Goal: Contribute content

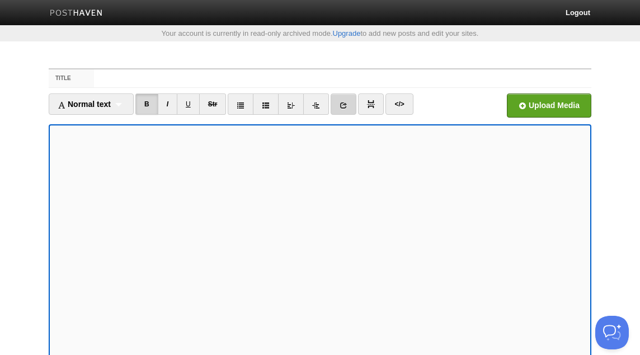
click at [350, 109] on link at bounding box center [344, 103] width 26 height 21
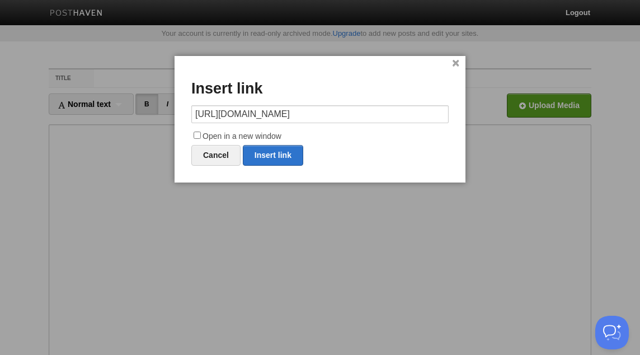
scroll to position [0, 88]
type input "[URL][DOMAIN_NAME]"
click at [265, 138] on label "Open in a new window" at bounding box center [320, 136] width 258 height 13
click at [201, 138] on input "Open in a new window" at bounding box center [197, 135] width 7 height 7
checkbox input "true"
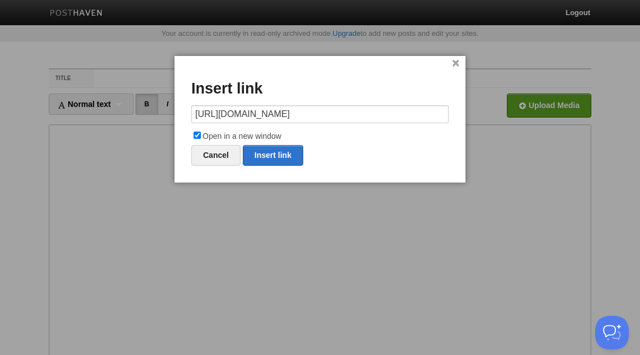
scroll to position [0, 0]
click at [268, 152] on link "Insert link" at bounding box center [273, 155] width 60 height 21
type input "https://"
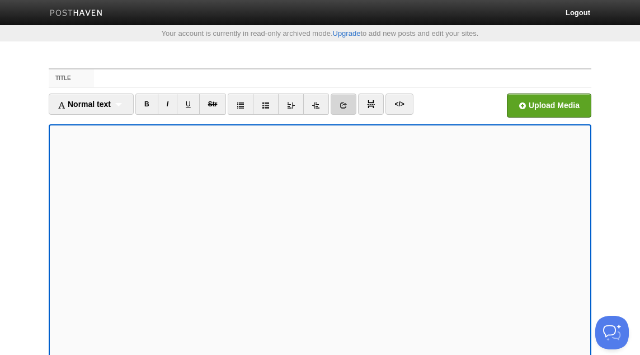
click at [351, 107] on link at bounding box center [344, 103] width 26 height 21
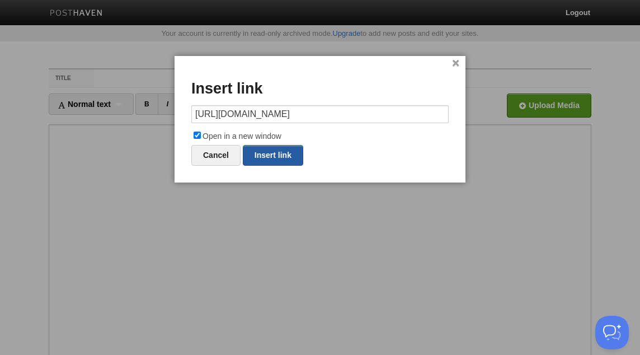
click at [280, 148] on link "Insert link" at bounding box center [273, 155] width 60 height 21
type input "https://"
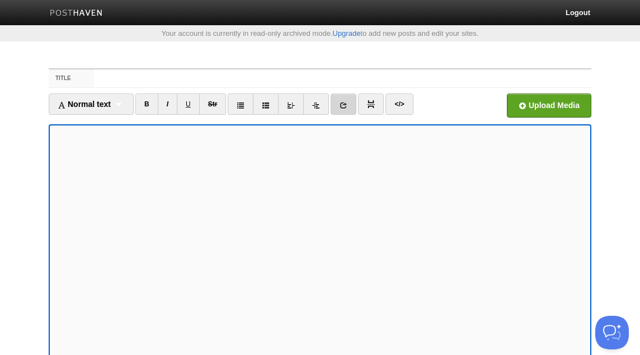
click at [350, 102] on link at bounding box center [344, 103] width 26 height 21
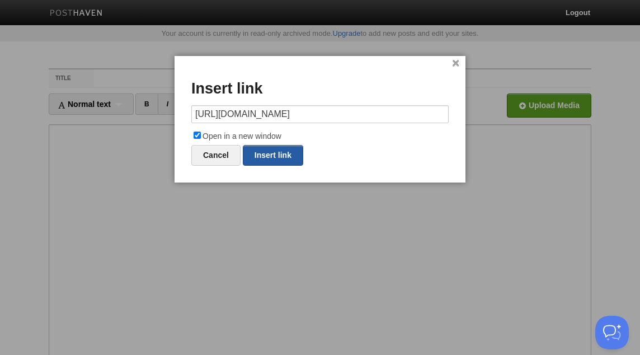
click at [281, 151] on link "Insert link" at bounding box center [273, 155] width 60 height 21
type input "https://"
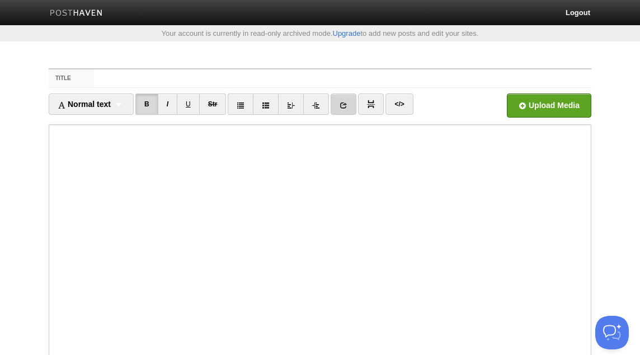
click at [342, 104] on link at bounding box center [344, 103] width 26 height 21
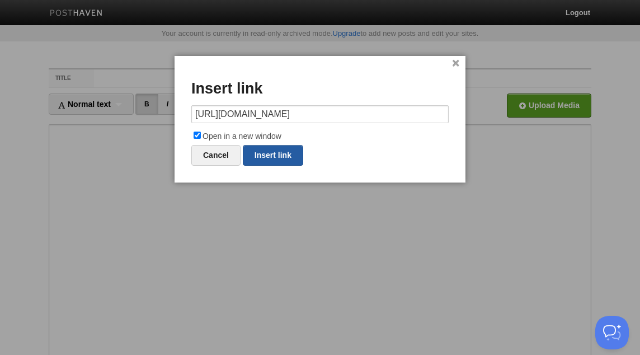
click at [291, 149] on link "Insert link" at bounding box center [273, 155] width 60 height 21
type input "https://"
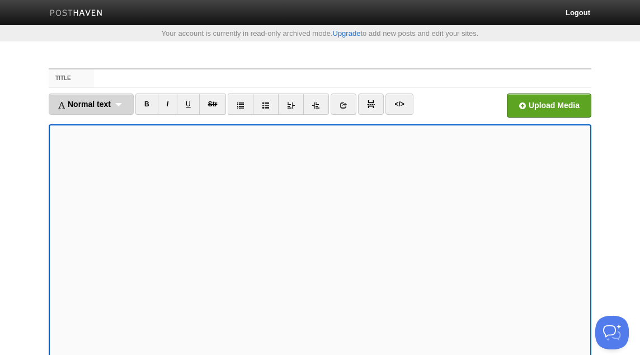
click at [116, 105] on div "Normal text Normal text Heading 1 Heading 2 Heading 3" at bounding box center [91, 103] width 85 height 21
click at [99, 126] on link "Normal text" at bounding box center [91, 128] width 84 height 17
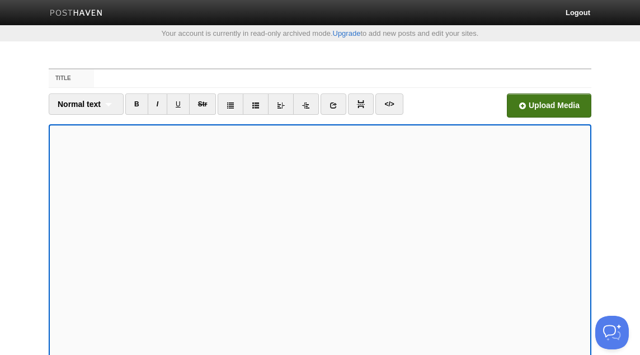
click at [549, 106] on input "file" at bounding box center [212, 108] width 848 height 57
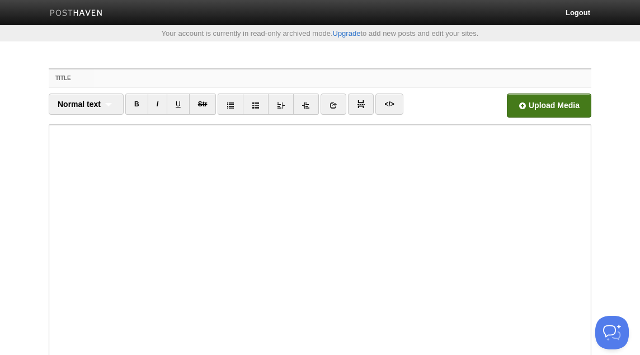
click at [385, 86] on input "Title" at bounding box center [343, 78] width 498 height 18
paste input "Mercy is a Sign of the Strength of Your Faith - Hasan as-Somali"
type input "Mercy is a Sign of the Strength of Your Faith - Hasan as-Somali"
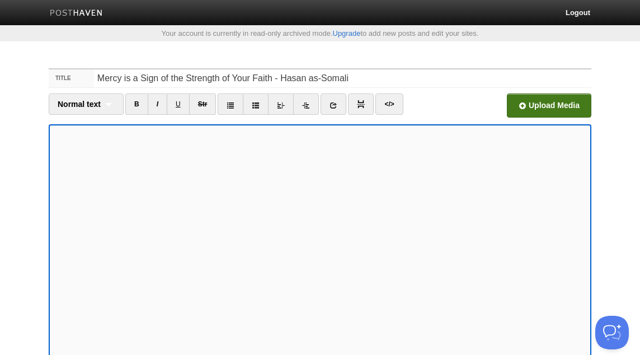
scroll to position [7, 0]
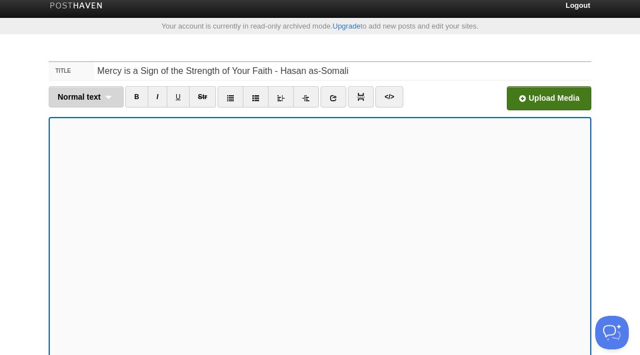
click at [106, 93] on div "Normal text Normal text Heading 1 Heading 2 Heading 3" at bounding box center [86, 96] width 75 height 21
click at [95, 119] on link "Normal text" at bounding box center [86, 121] width 74 height 17
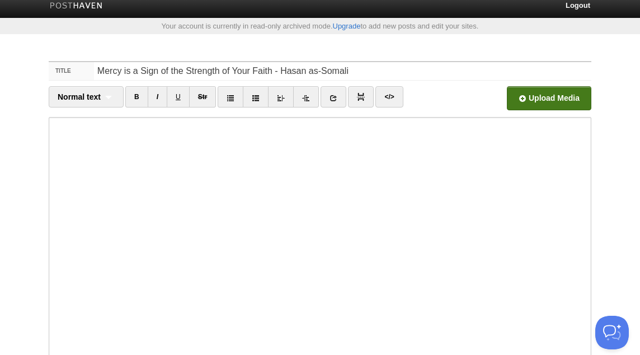
click at [548, 92] on input "file" at bounding box center [212, 101] width 848 height 57
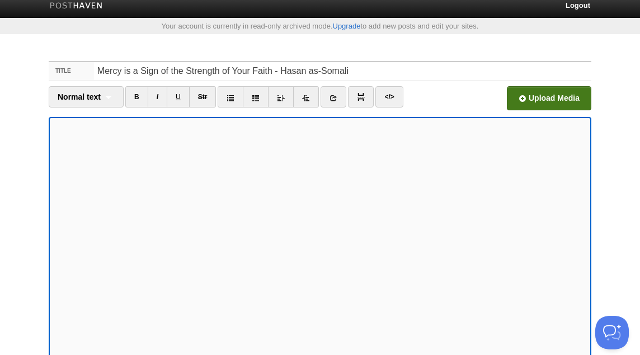
click at [553, 99] on input "file" at bounding box center [212, 101] width 848 height 57
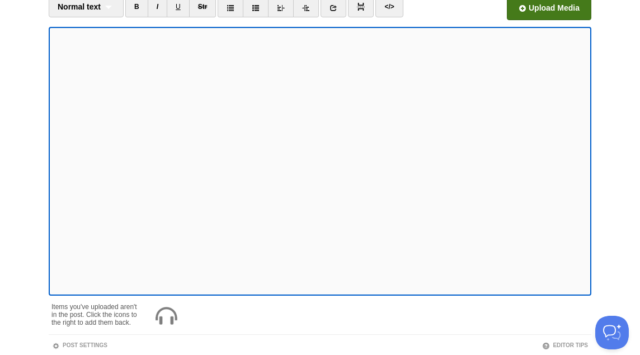
scroll to position [174, 0]
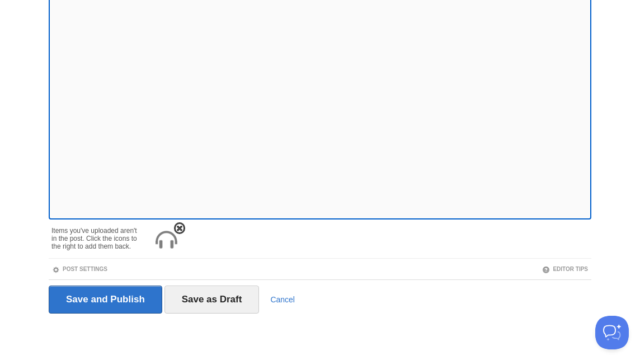
click at [166, 241] on img at bounding box center [166, 240] width 27 height 27
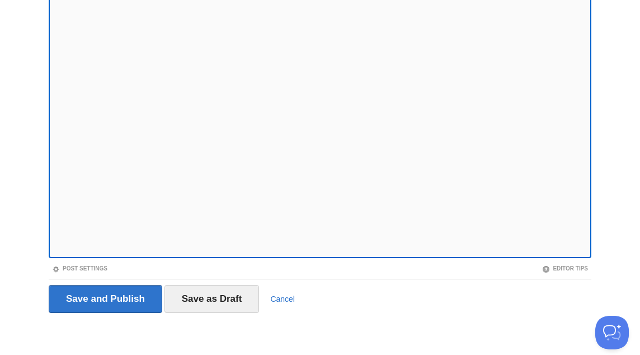
scroll to position [134, 0]
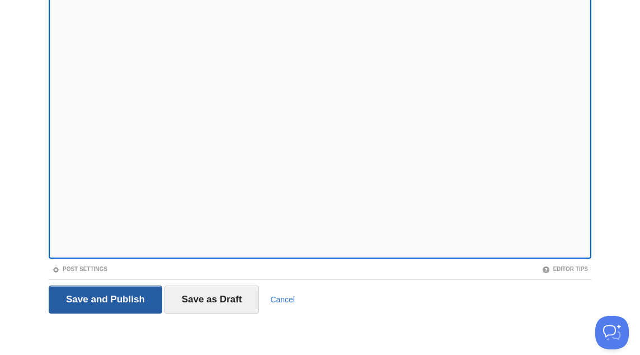
click at [132, 301] on input "Save and Publish" at bounding box center [106, 300] width 114 height 28
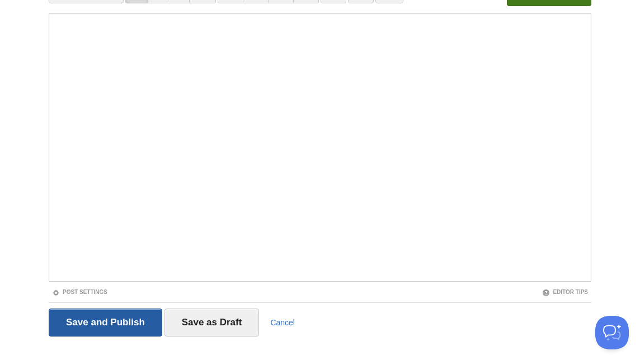
scroll to position [58, 0]
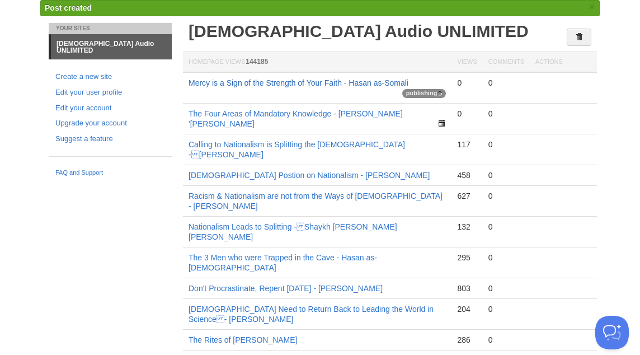
click at [221, 86] on link "Mercy is a Sign of the Strength of Your Faith - Hasan as-Somali" at bounding box center [299, 82] width 220 height 9
